Goal: Information Seeking & Learning: Learn about a topic

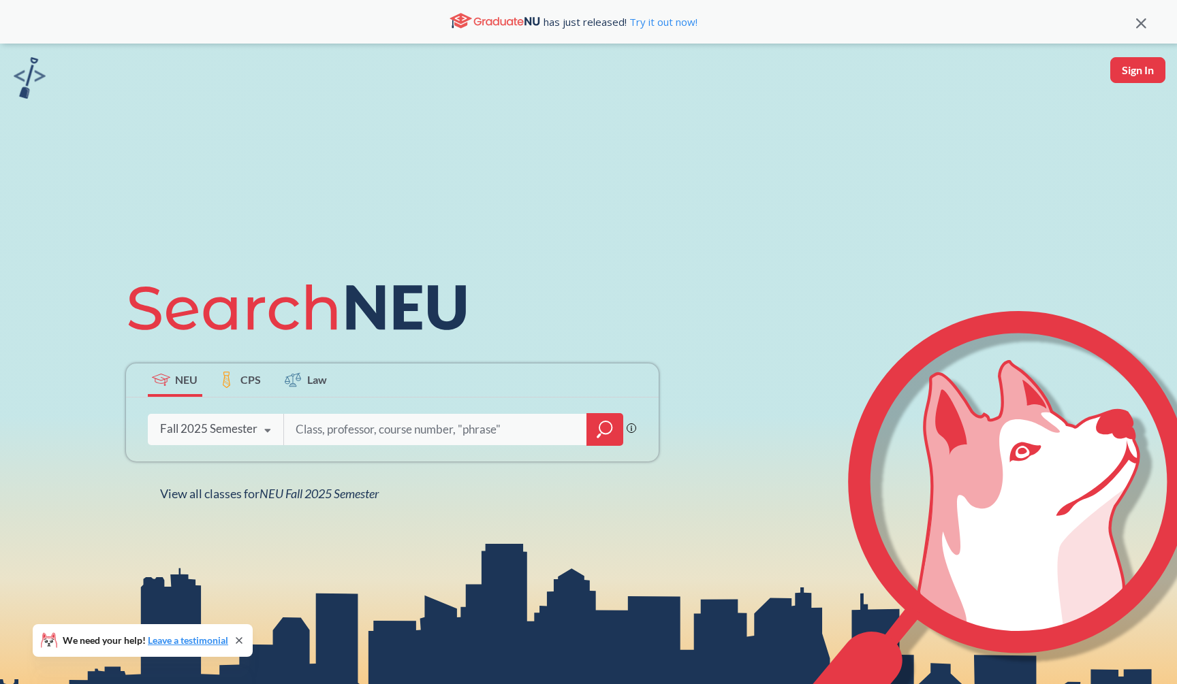
click at [411, 421] on input "search" at bounding box center [435, 429] width 283 height 29
type input "software engineer"
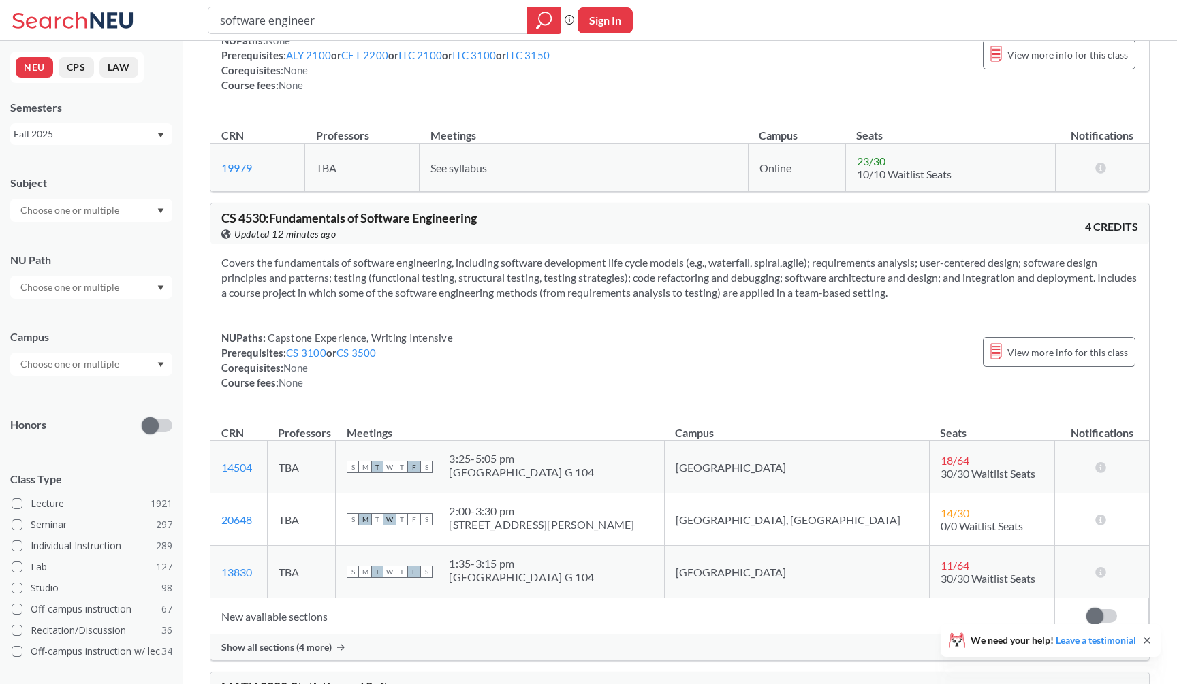
scroll to position [1508, 0]
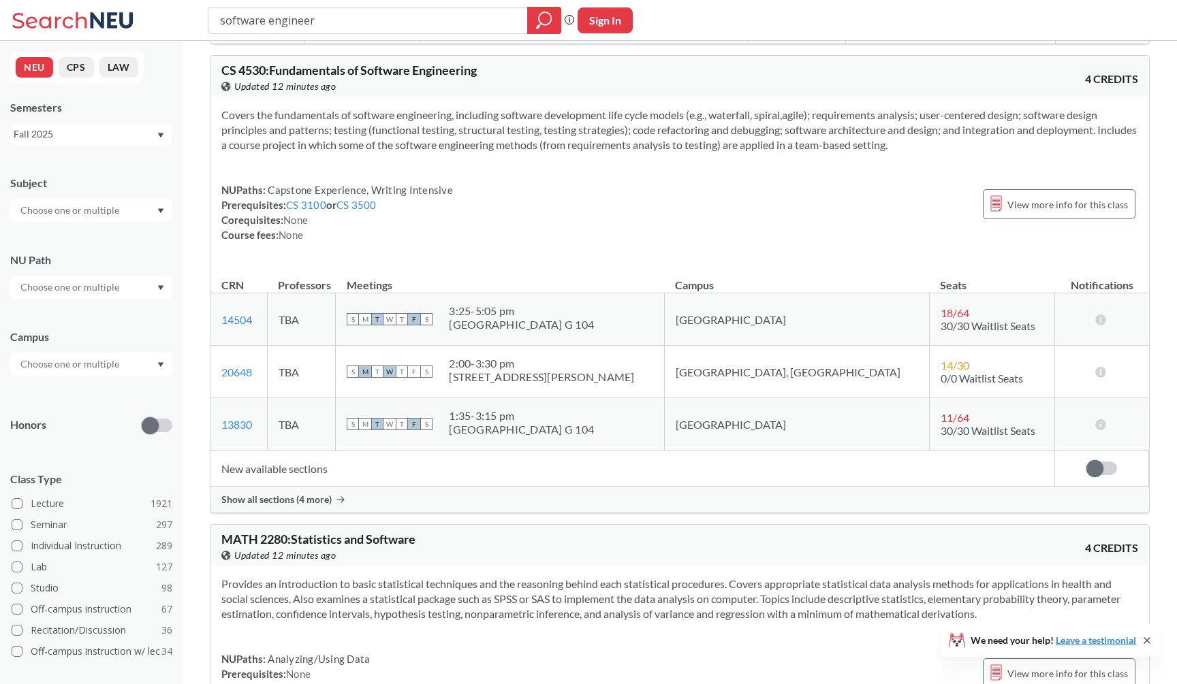
click at [452, 481] on td "New available sections" at bounding box center [632, 469] width 844 height 36
click at [449, 493] on div "Show all sections (4 more)" at bounding box center [679, 500] width 938 height 26
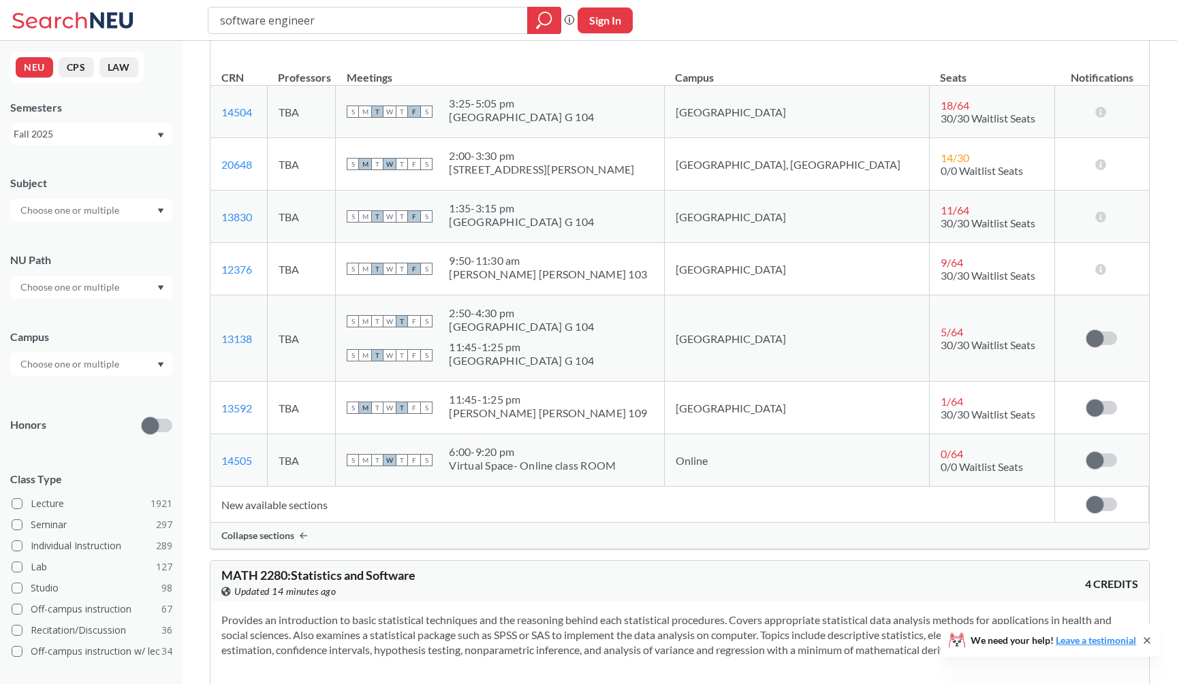
scroll to position [1705, 0]
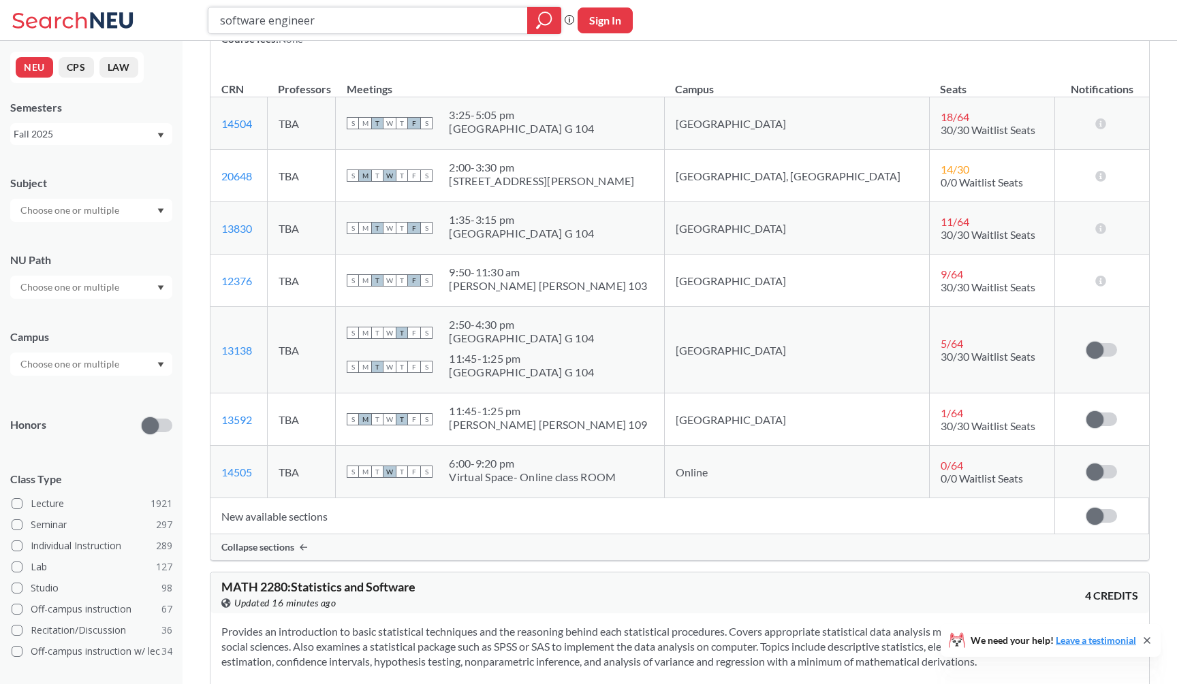
click at [411, 16] on input "software engineer" at bounding box center [368, 20] width 299 height 23
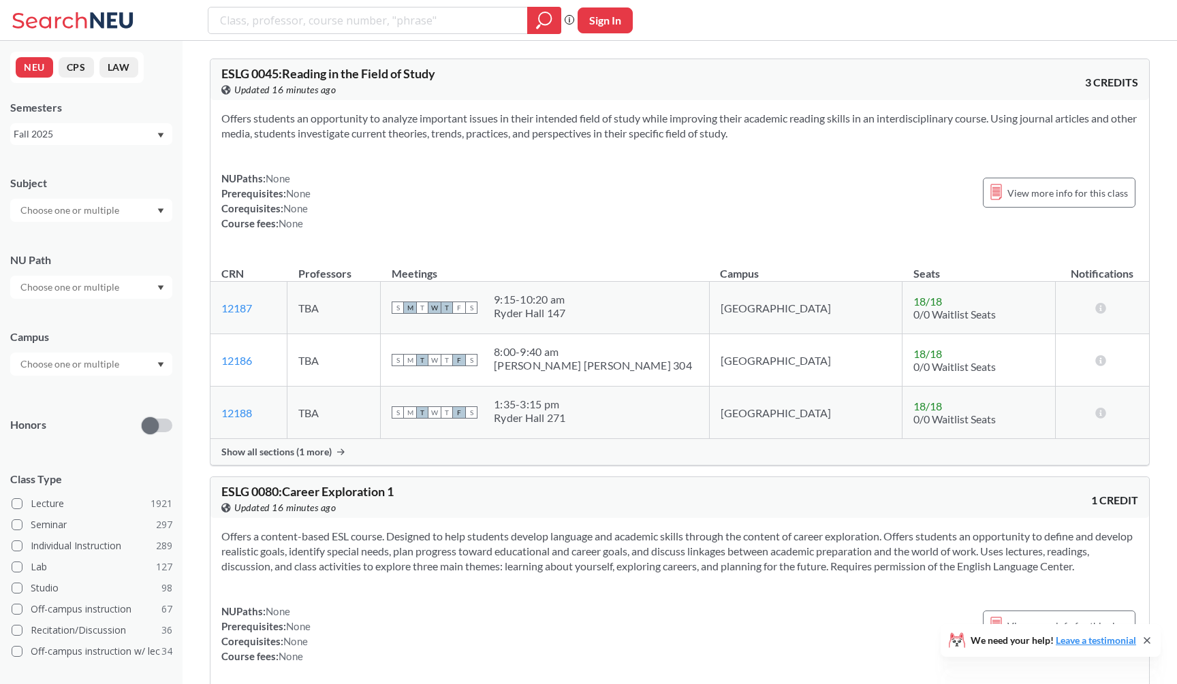
click at [61, 218] on input "text" at bounding box center [71, 210] width 114 height 16
click at [61, 232] on div "CS ( 115 )" at bounding box center [95, 234] width 154 height 15
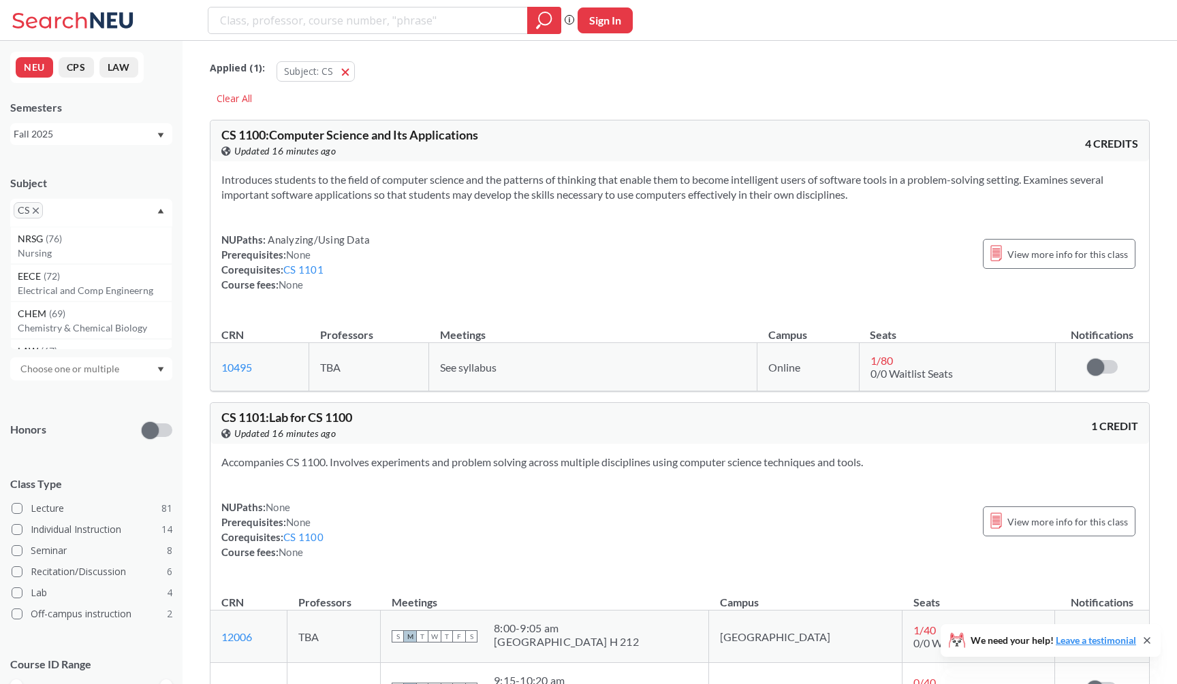
click at [383, 211] on div "Introduces students to the field of computer science and the patterns of thinki…" at bounding box center [679, 237] width 938 height 153
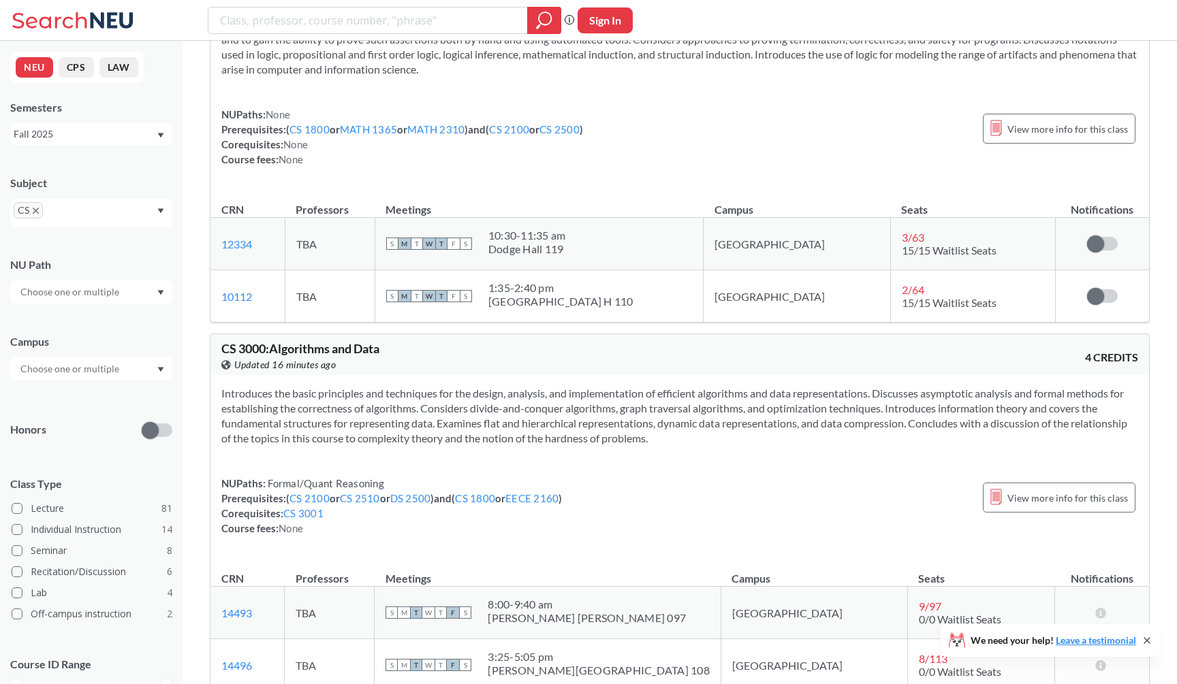
scroll to position [4634, 0]
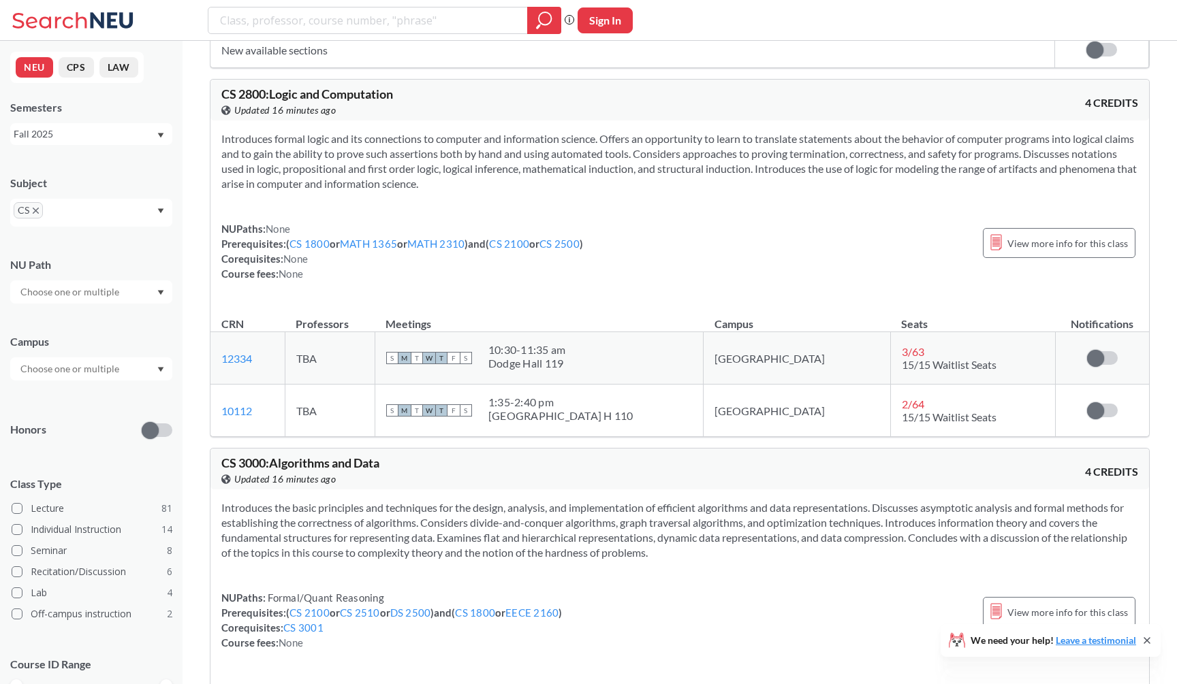
click at [868, 119] on div "CS 2800 : Logic and Computation View this course on Banner. Updated 16 minutes …" at bounding box center [679, 100] width 938 height 41
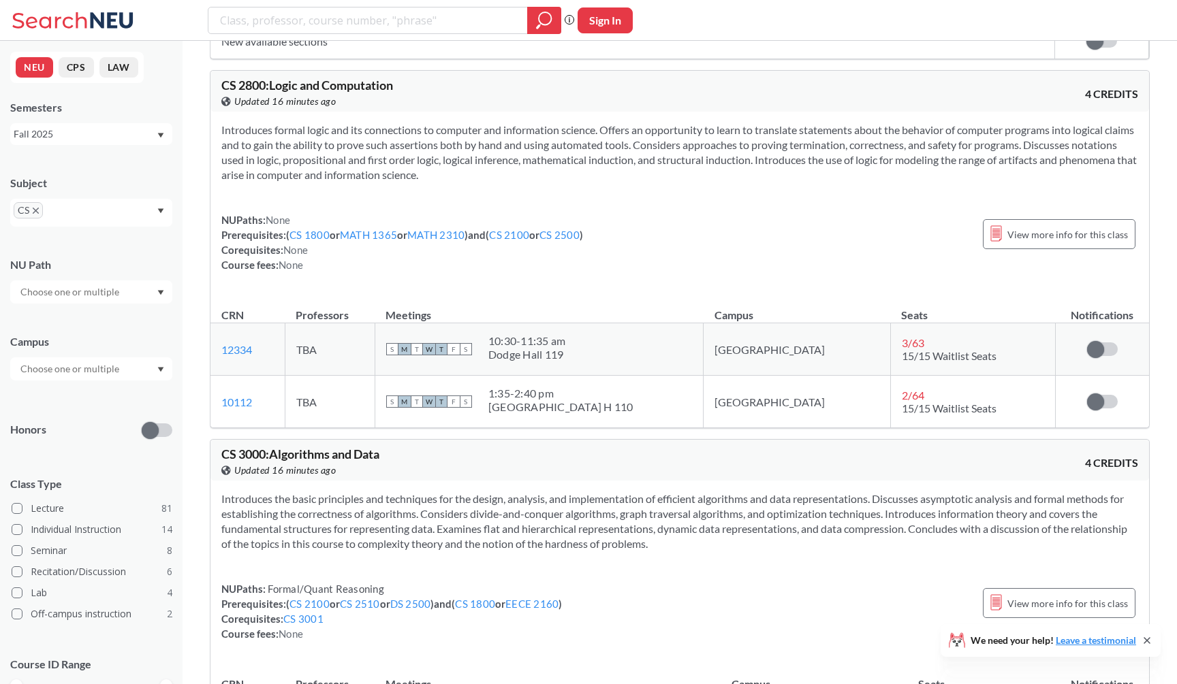
scroll to position [4655, 0]
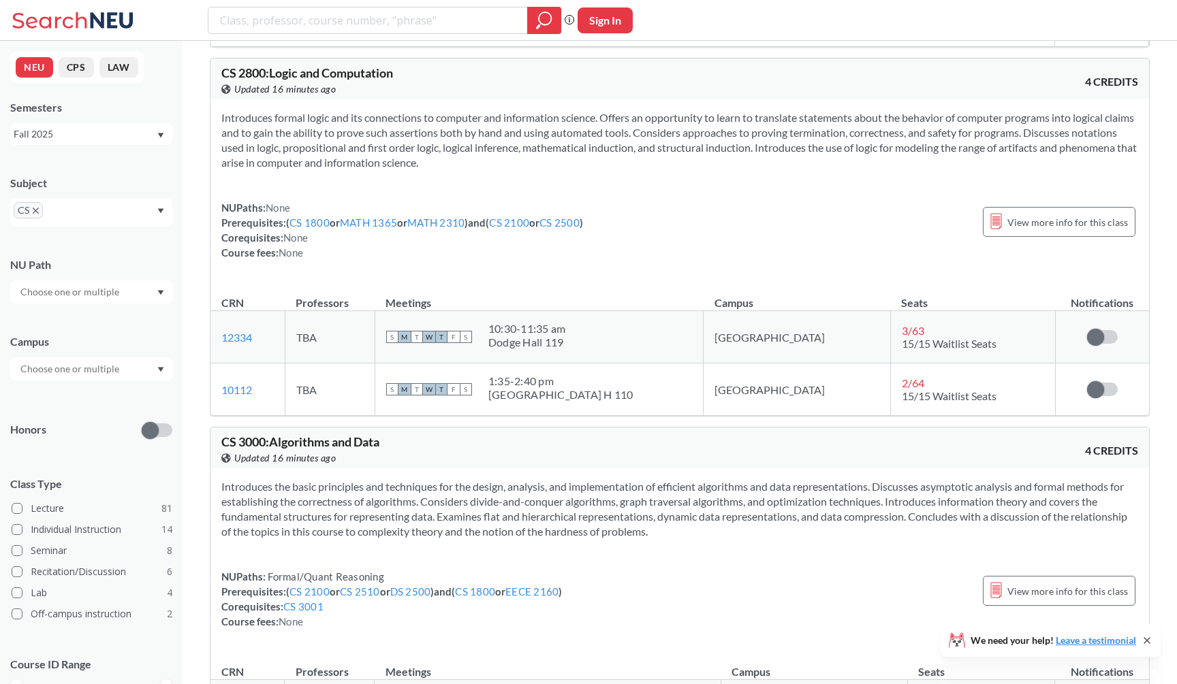
click at [855, 166] on section "Introduces formal logic and its connections to computer and information science…" at bounding box center [679, 140] width 917 height 60
click at [849, 170] on section "Introduces formal logic and its connections to computer and information science…" at bounding box center [679, 140] width 917 height 60
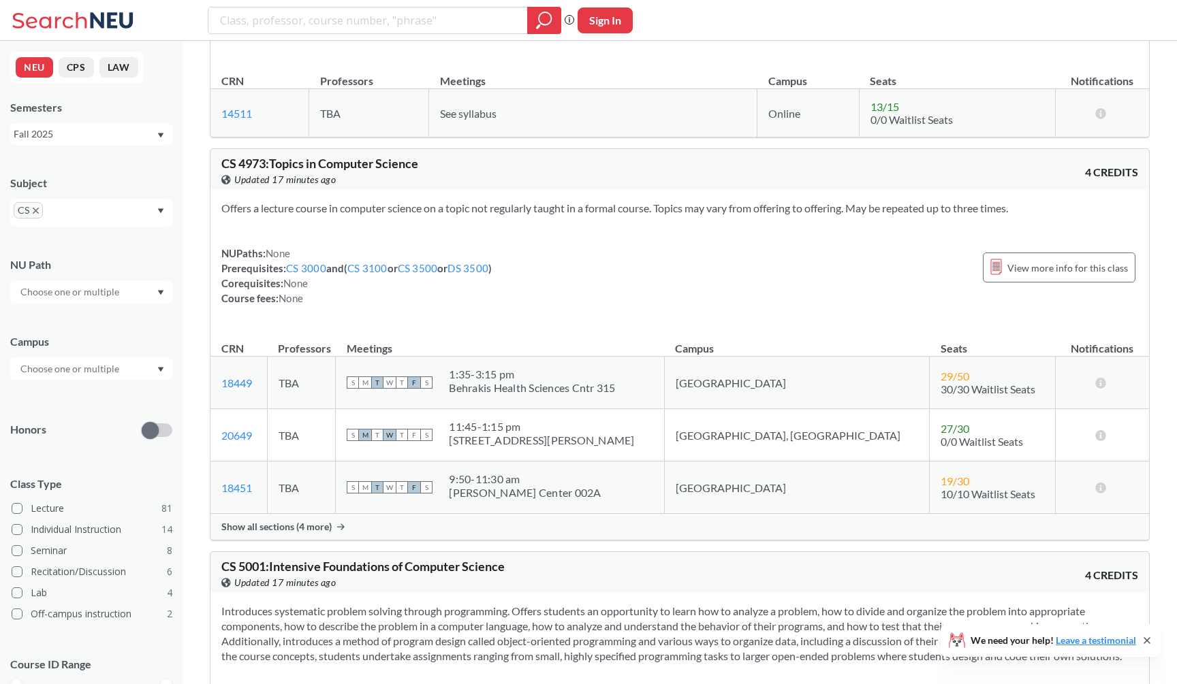
scroll to position [13675, 0]
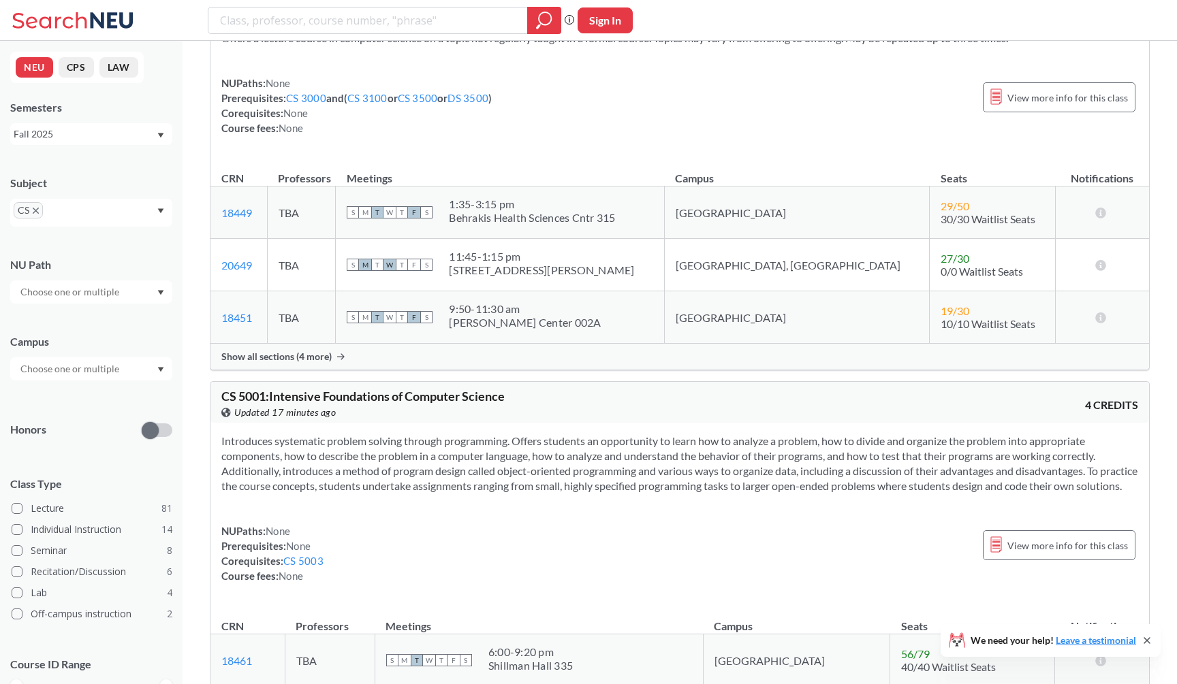
click at [39, 208] on span "CS" at bounding box center [28, 210] width 29 height 16
click at [38, 208] on icon "X to remove pill" at bounding box center [36, 211] width 6 height 6
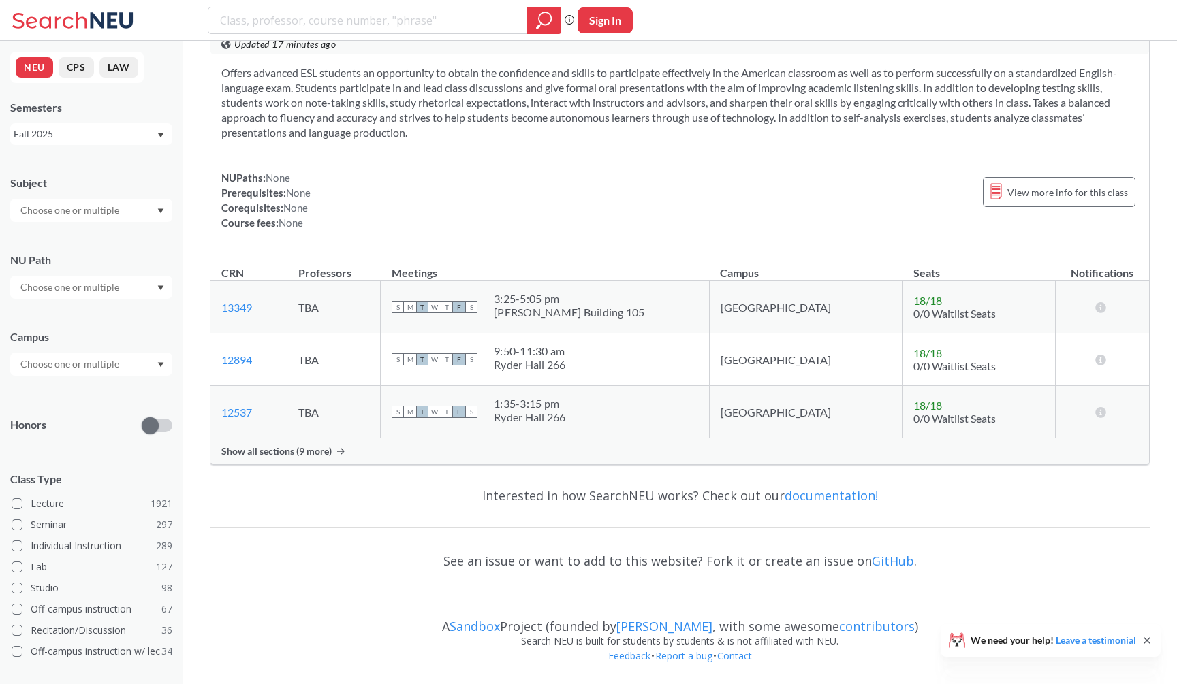
scroll to position [3894, 0]
click at [38, 208] on input "text" at bounding box center [71, 210] width 114 height 16
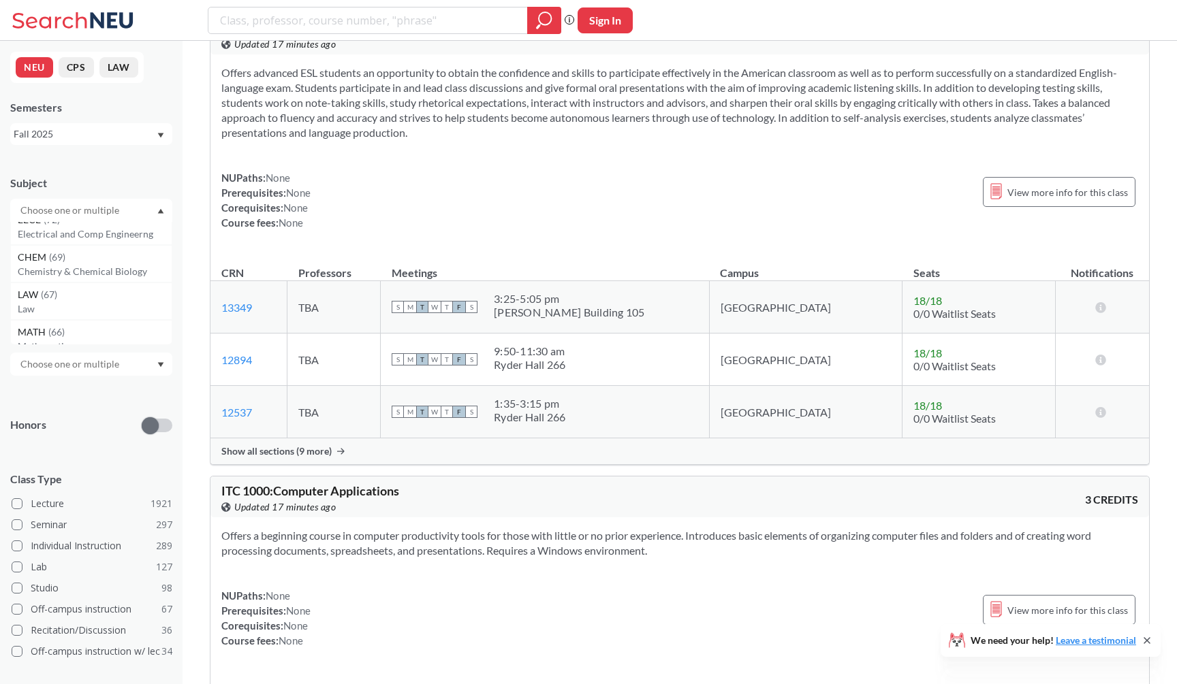
scroll to position [101, 0]
click at [77, 321] on div "MATH ( 66 )" at bounding box center [95, 320] width 154 height 15
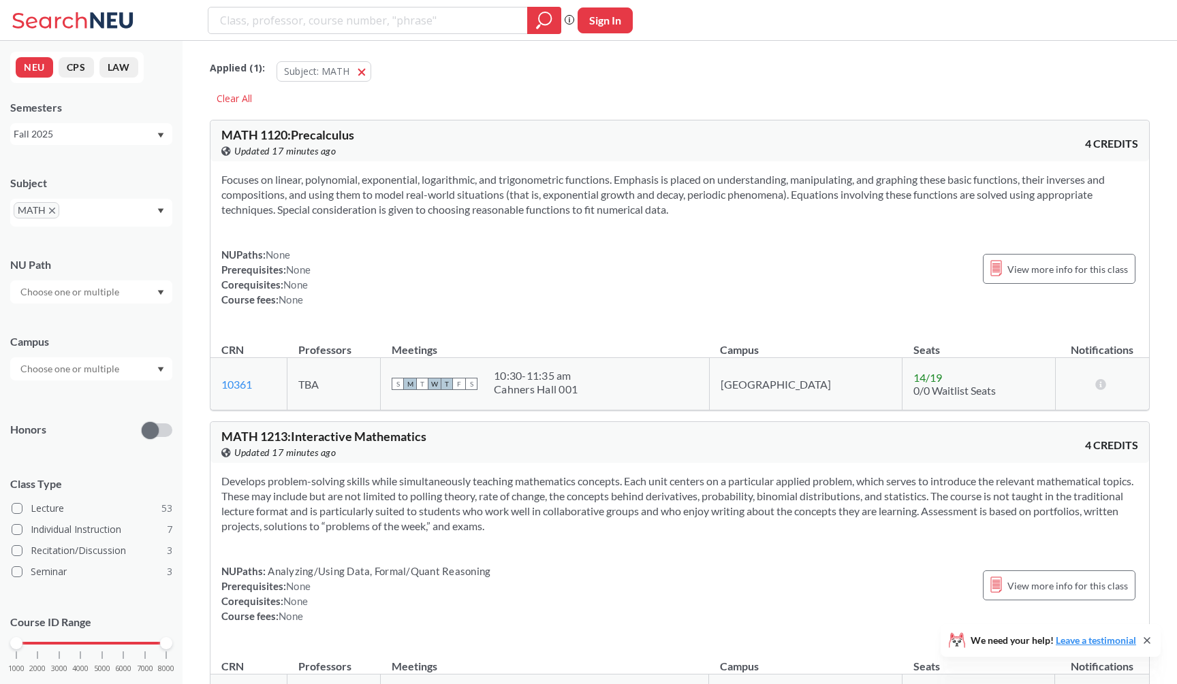
click at [360, 197] on section "Focuses on linear, polynomial, exponential, logarithmic, and trigonometric func…" at bounding box center [679, 194] width 917 height 45
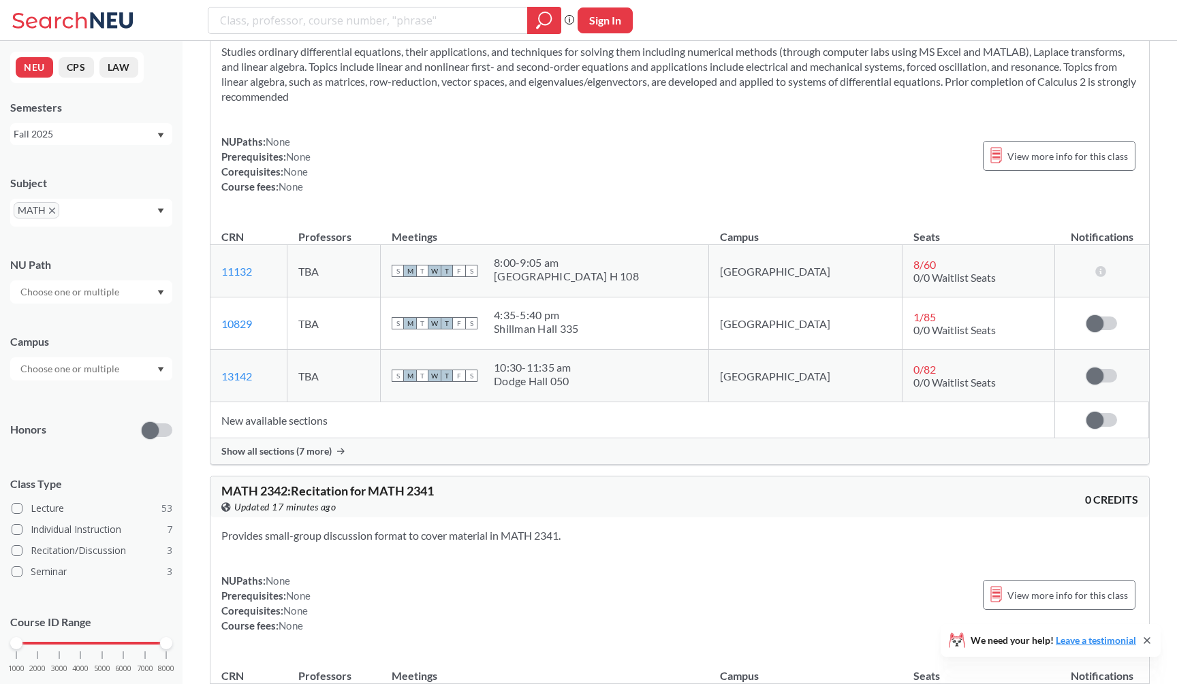
scroll to position [6098, 0]
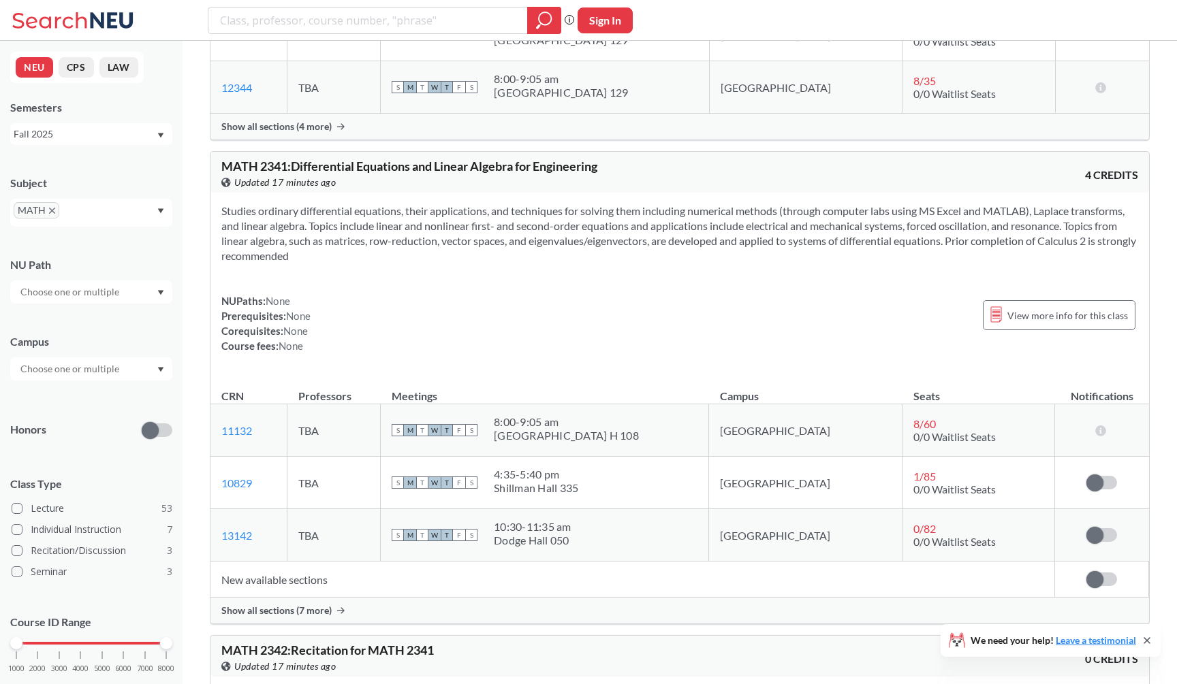
click at [381, 264] on section "Studies ordinary differential equations, their applications, and techniques for…" at bounding box center [679, 234] width 917 height 60
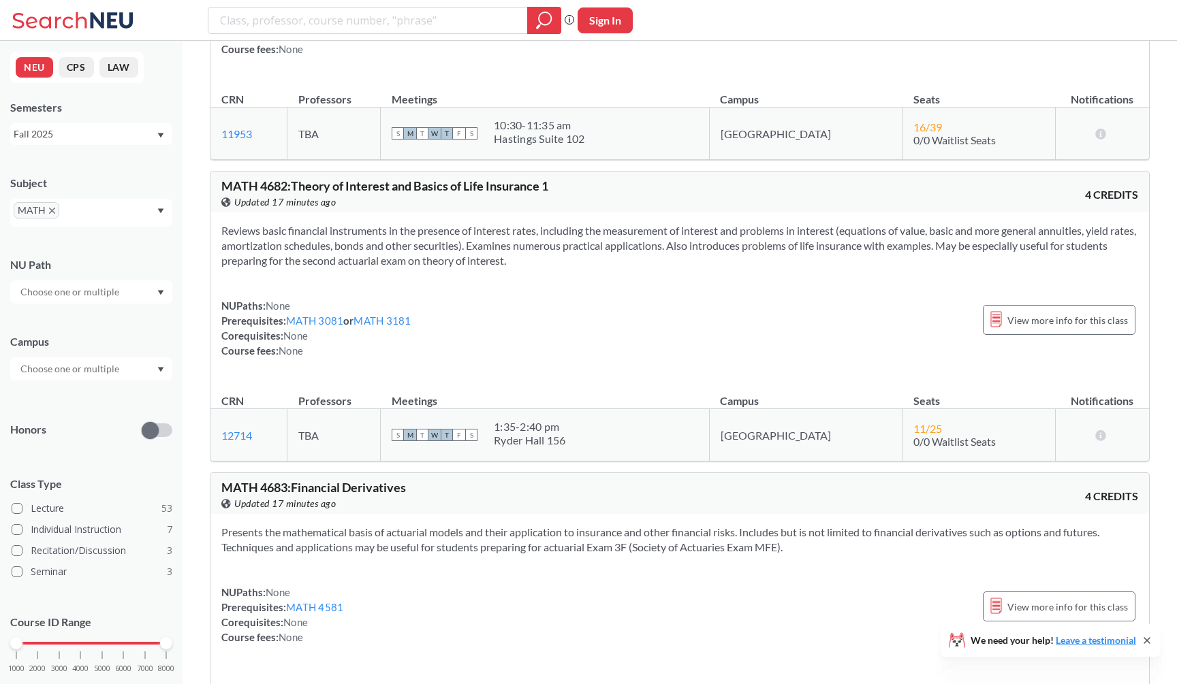
scroll to position [13083, 0]
